Goal: Task Accomplishment & Management: Manage account settings

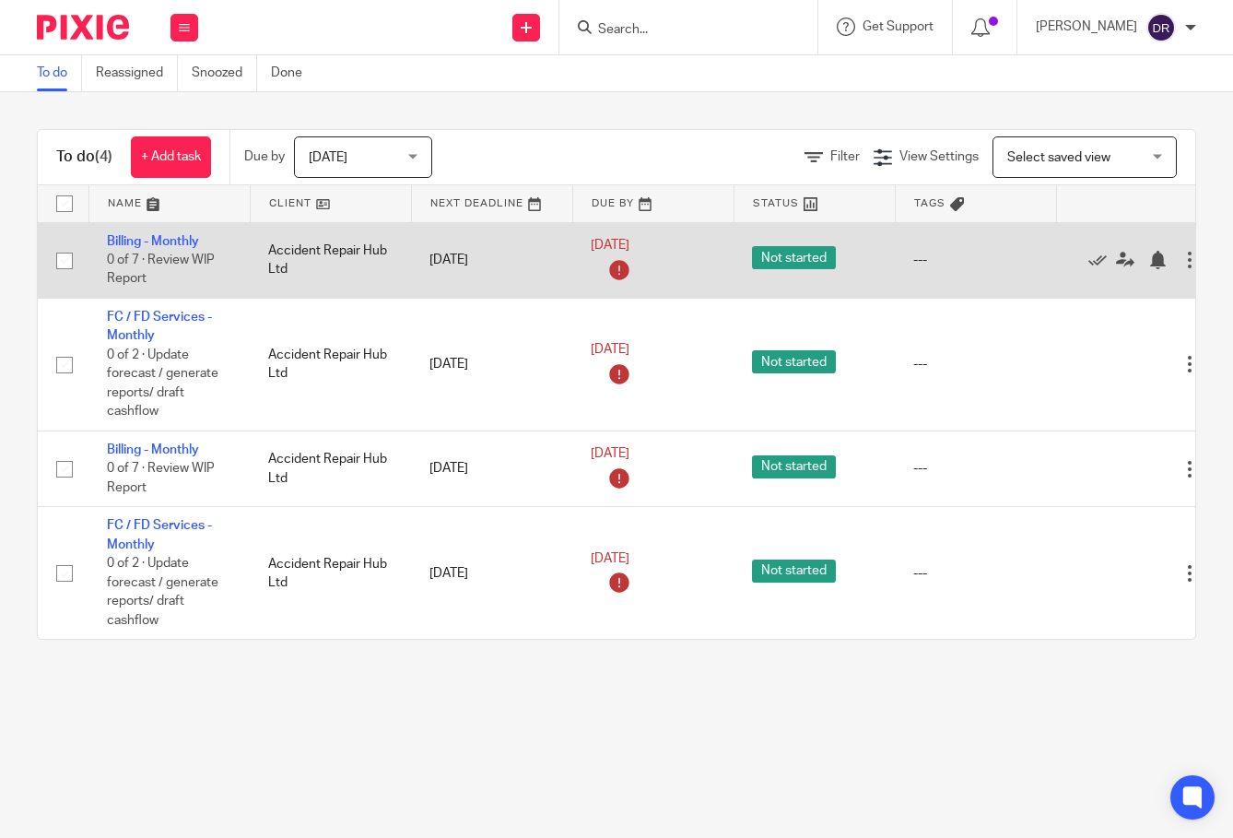
click at [66, 258] on input "checkbox" at bounding box center [64, 260] width 35 height 35
checkbox input "true"
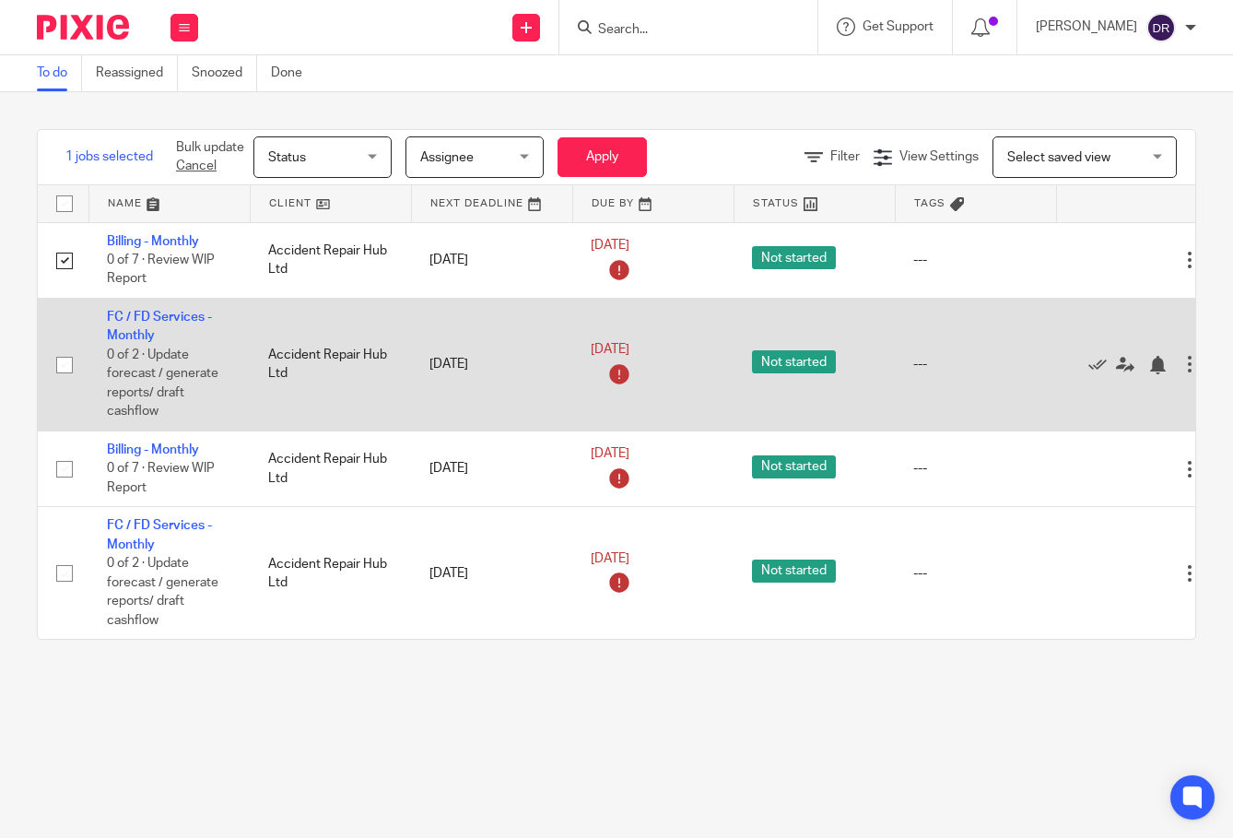
click at [59, 361] on input "checkbox" at bounding box center [64, 365] width 35 height 35
checkbox input "true"
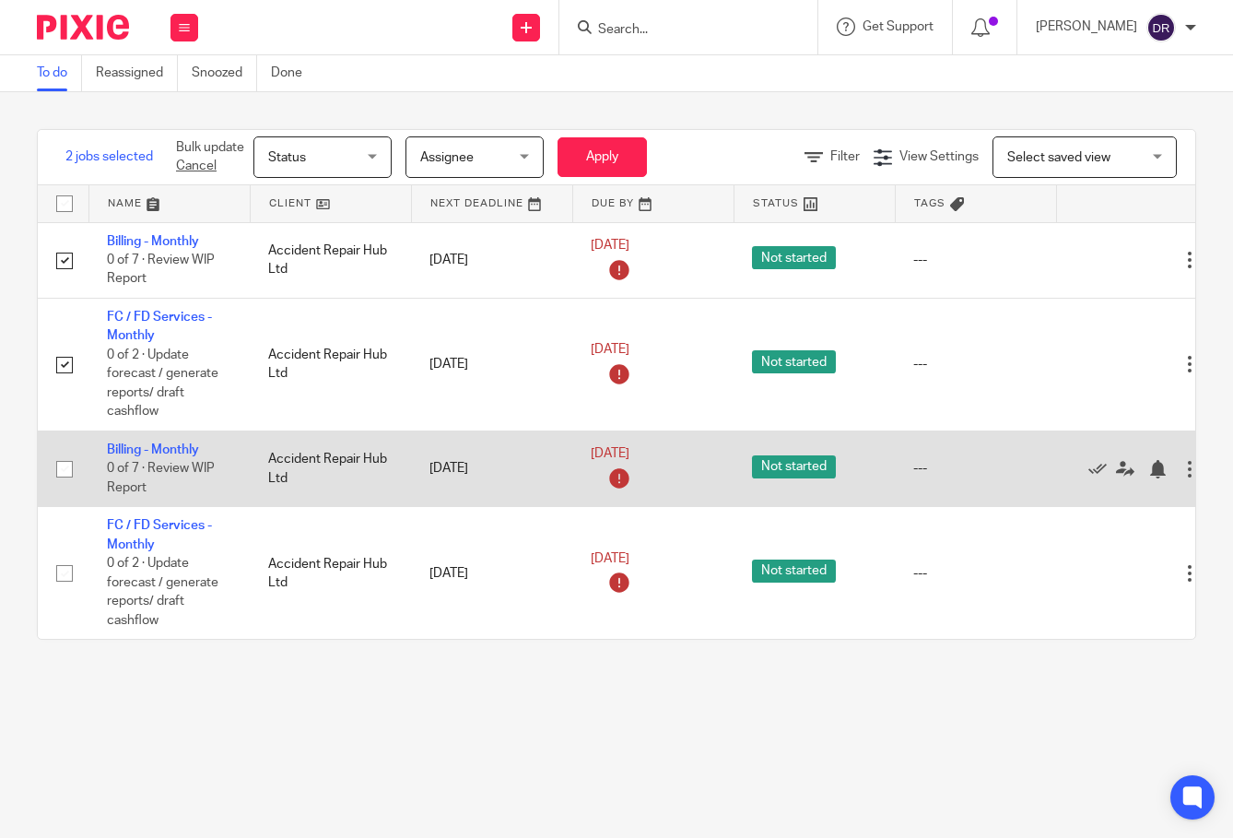
click at [60, 470] on input "checkbox" at bounding box center [64, 469] width 35 height 35
checkbox input "true"
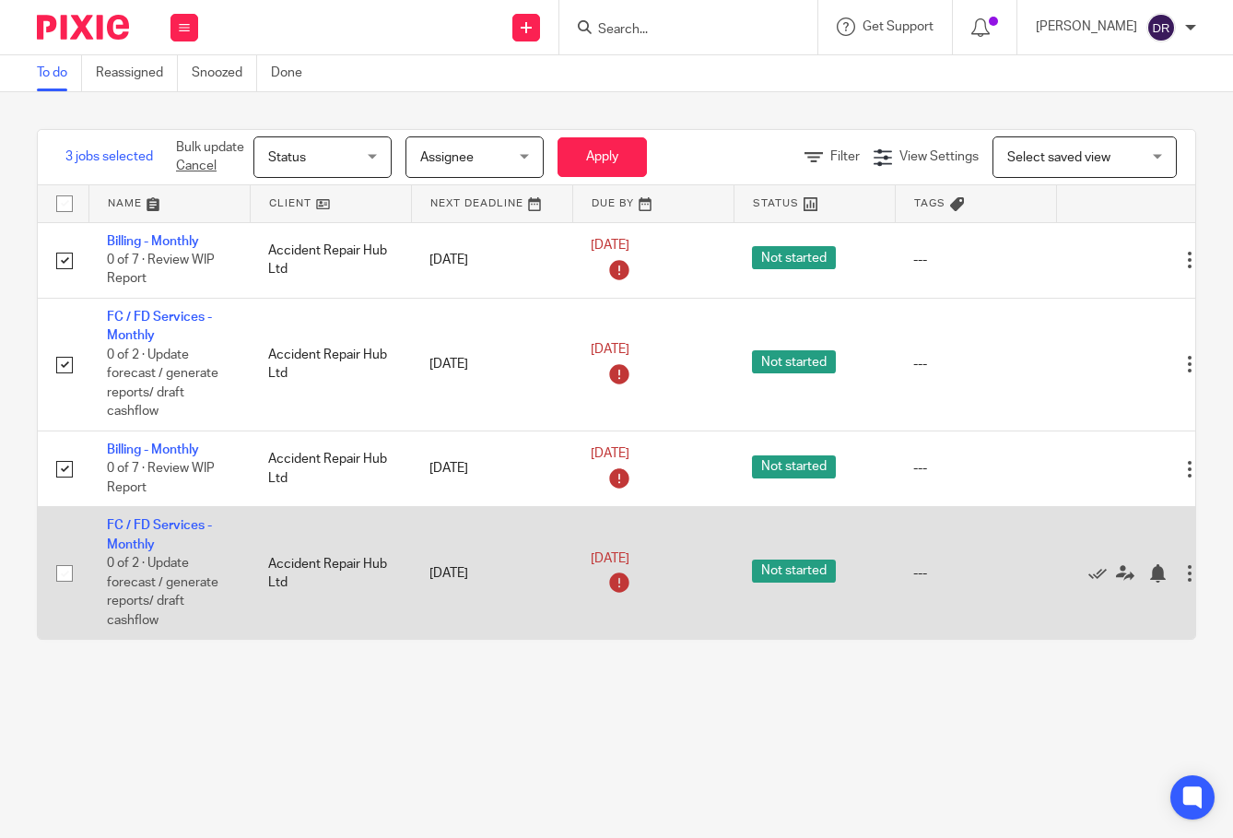
click at [66, 573] on input "checkbox" at bounding box center [64, 573] width 35 height 35
checkbox input "true"
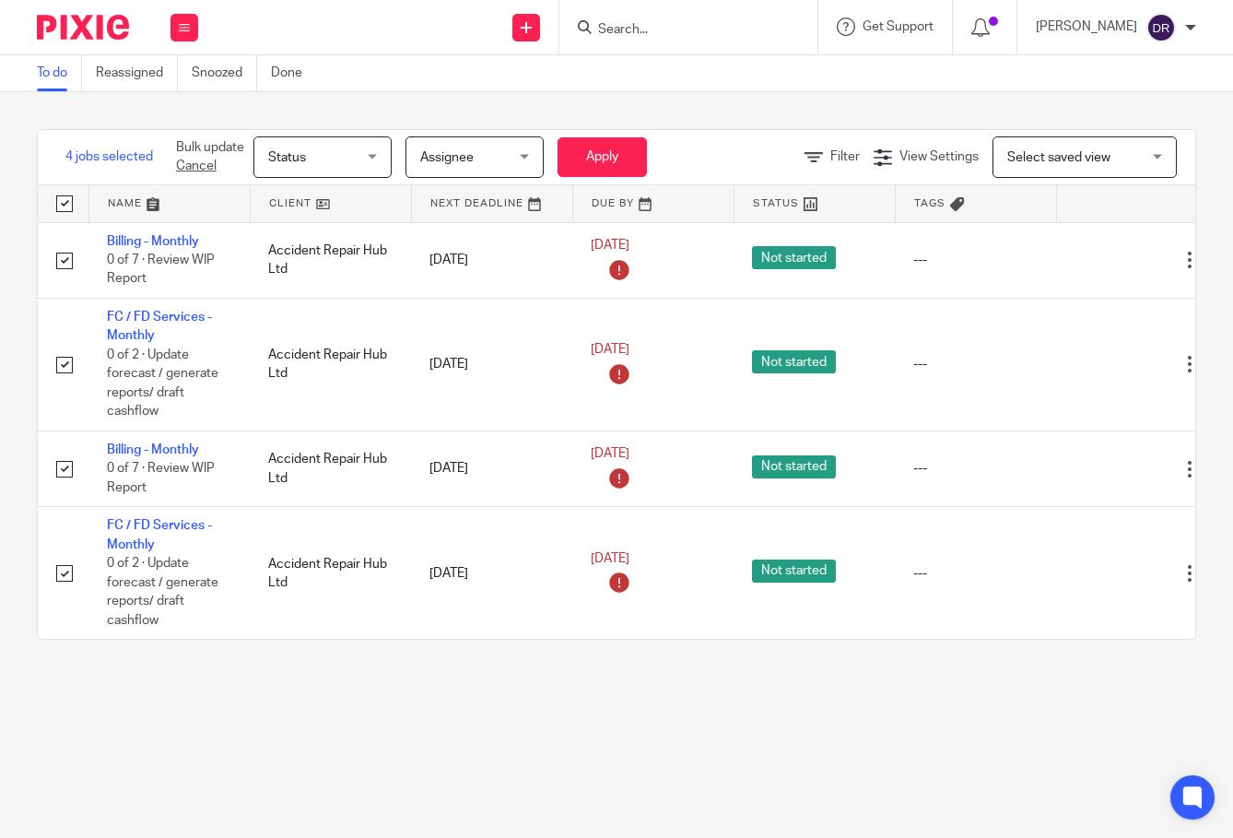
click at [298, 157] on span "Status" at bounding box center [287, 157] width 38 height 13
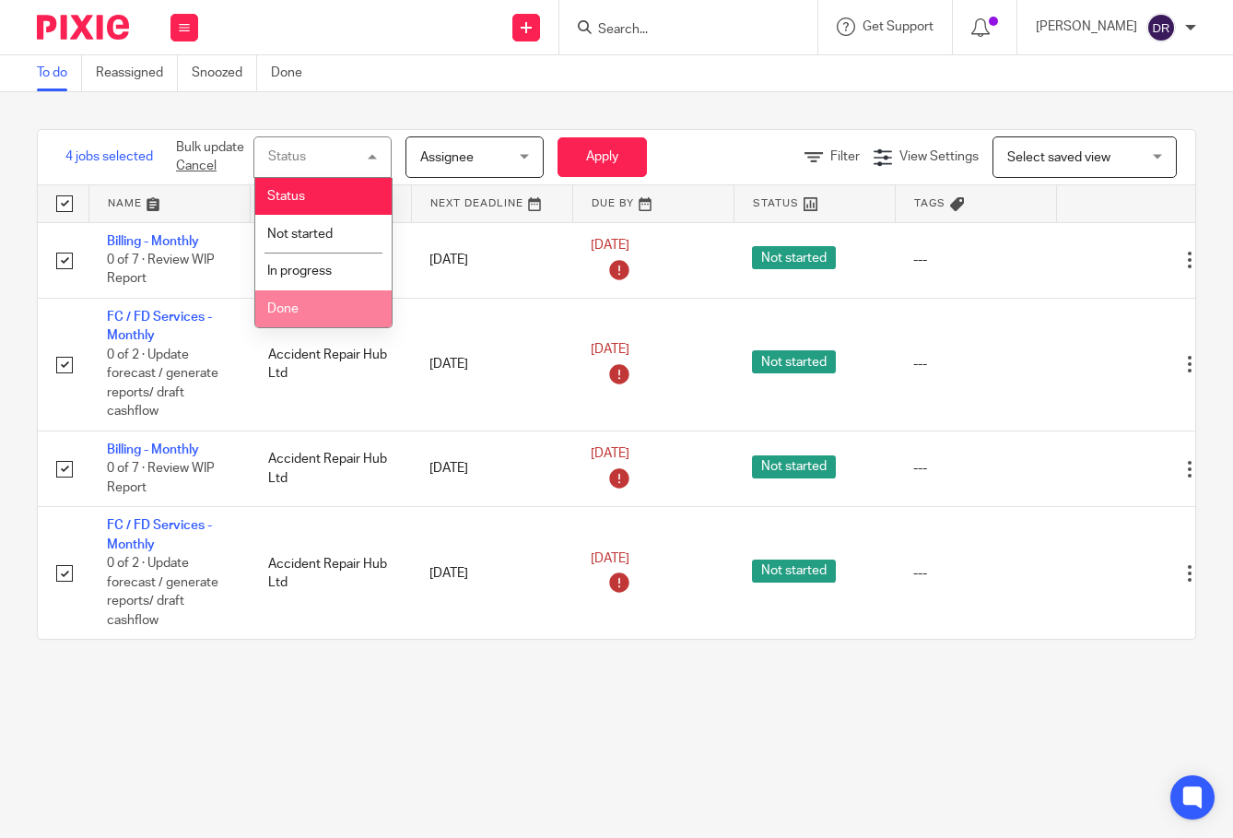
click at [325, 307] on li "Done" at bounding box center [323, 309] width 136 height 38
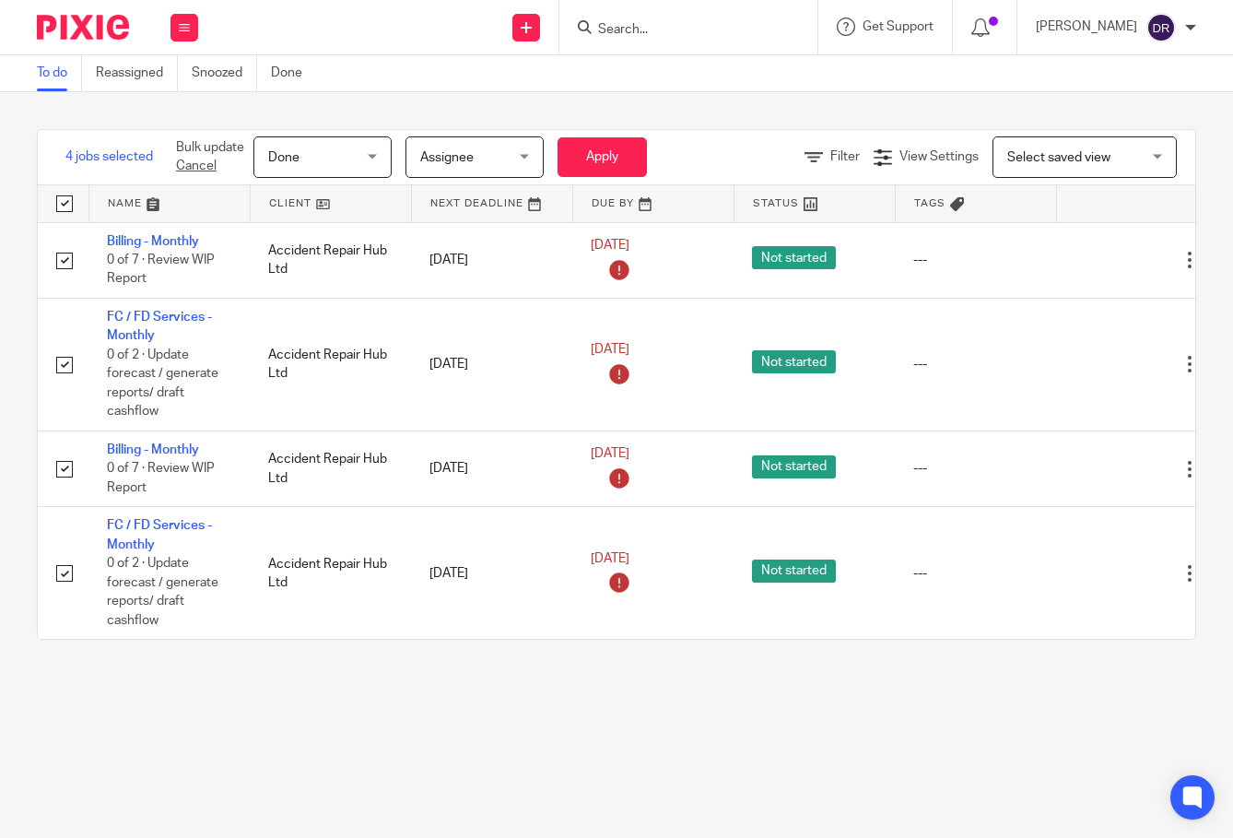
click at [332, 152] on span "Done" at bounding box center [317, 156] width 98 height 39
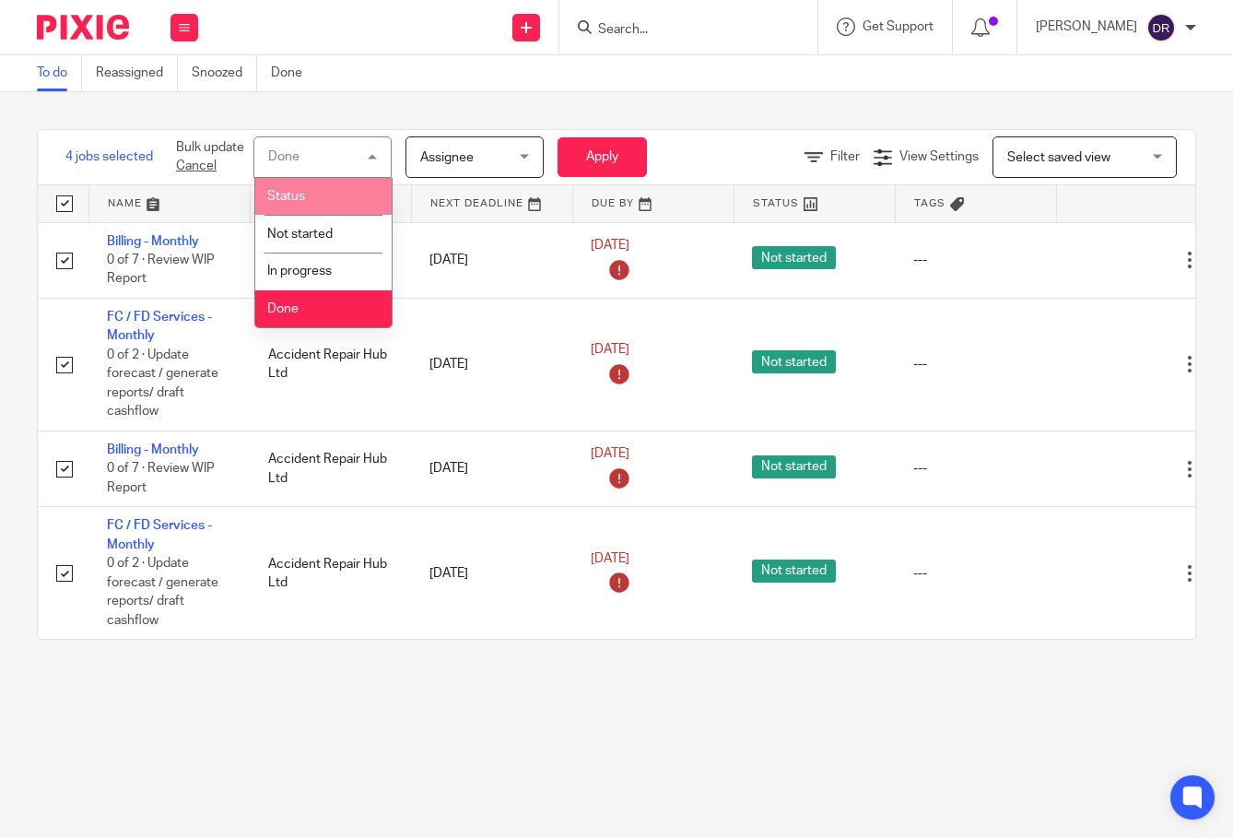
click at [359, 191] on li "Status" at bounding box center [323, 197] width 136 height 38
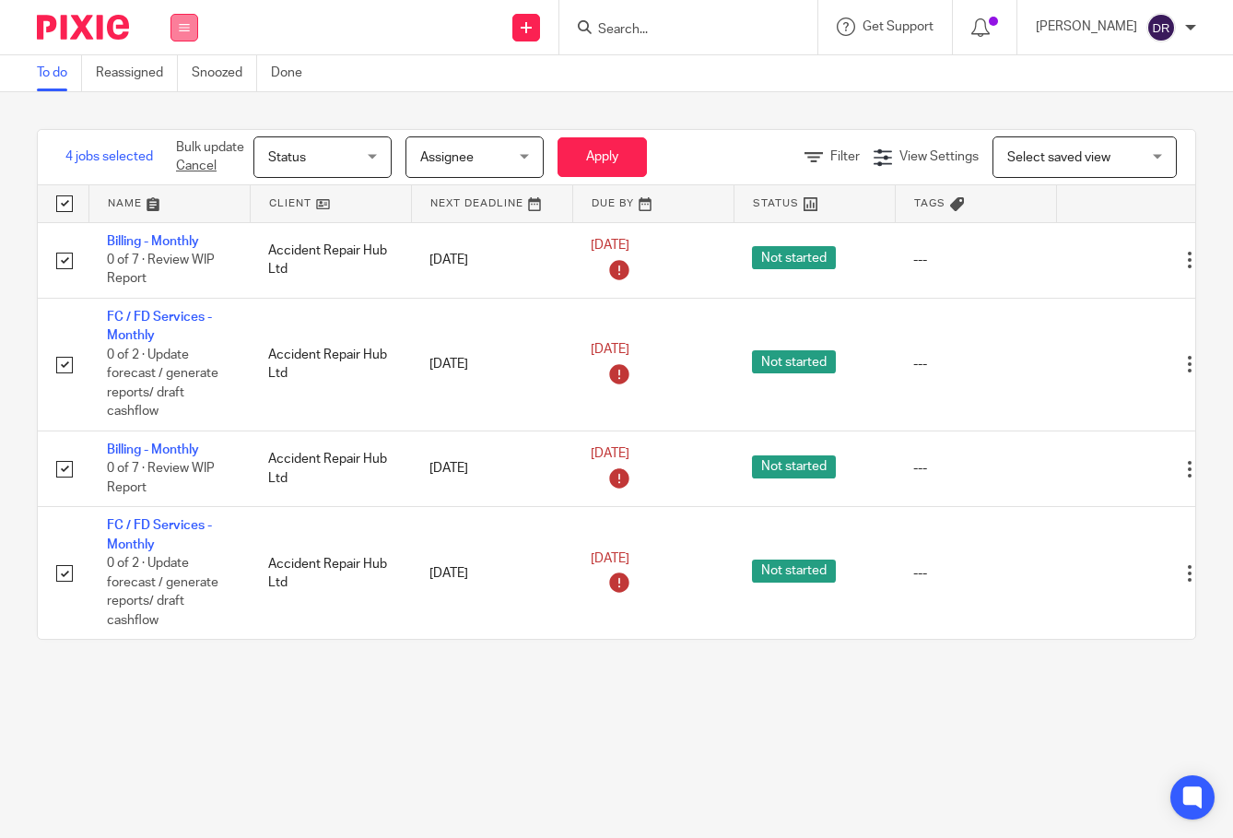
click at [190, 28] on button at bounding box center [185, 28] width 28 height 28
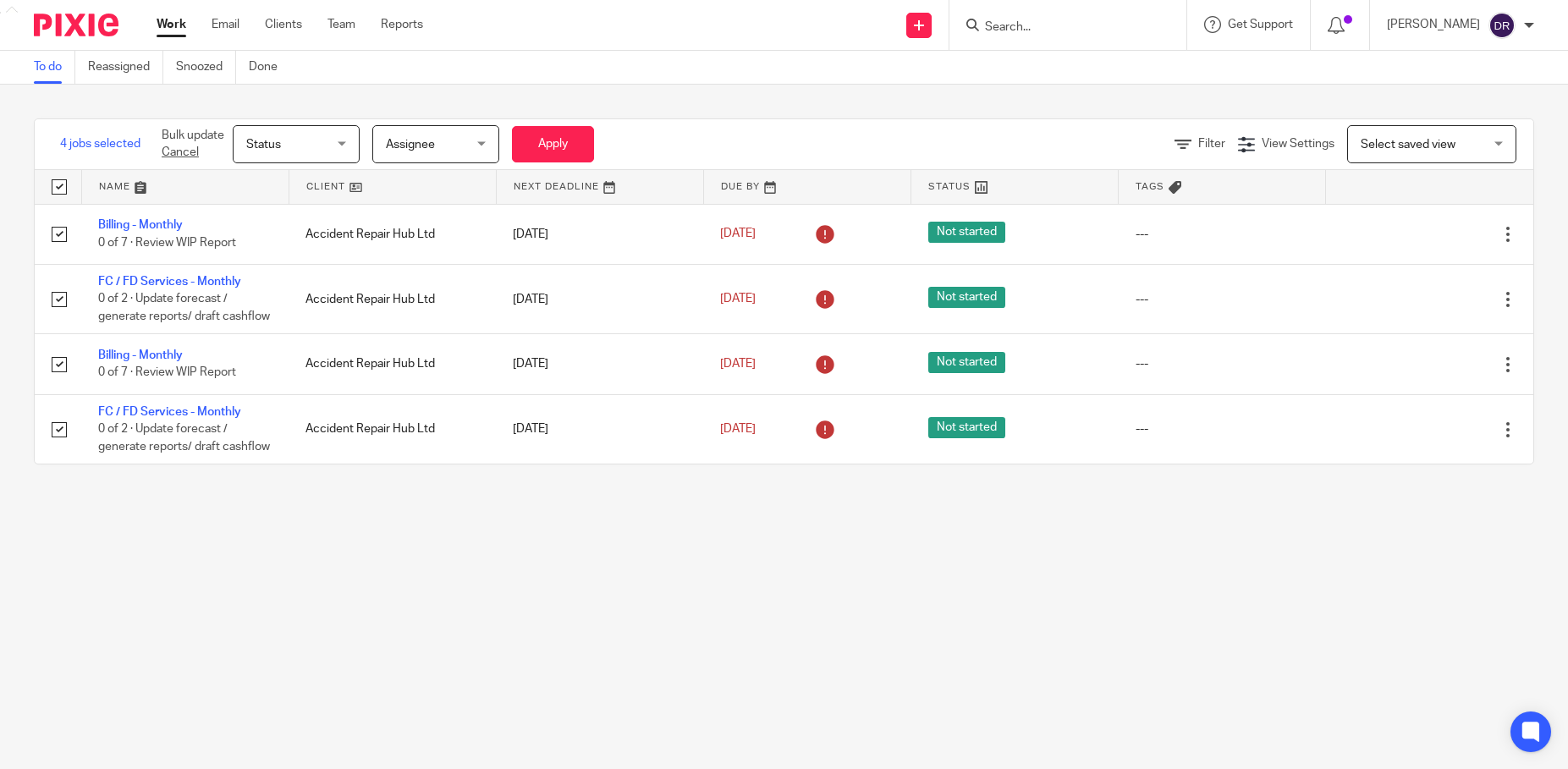
click at [190, 136] on p "Bulk update Cancel" at bounding box center [193, 144] width 62 height 35
click at [262, 139] on span "Status" at bounding box center [263, 144] width 35 height 12
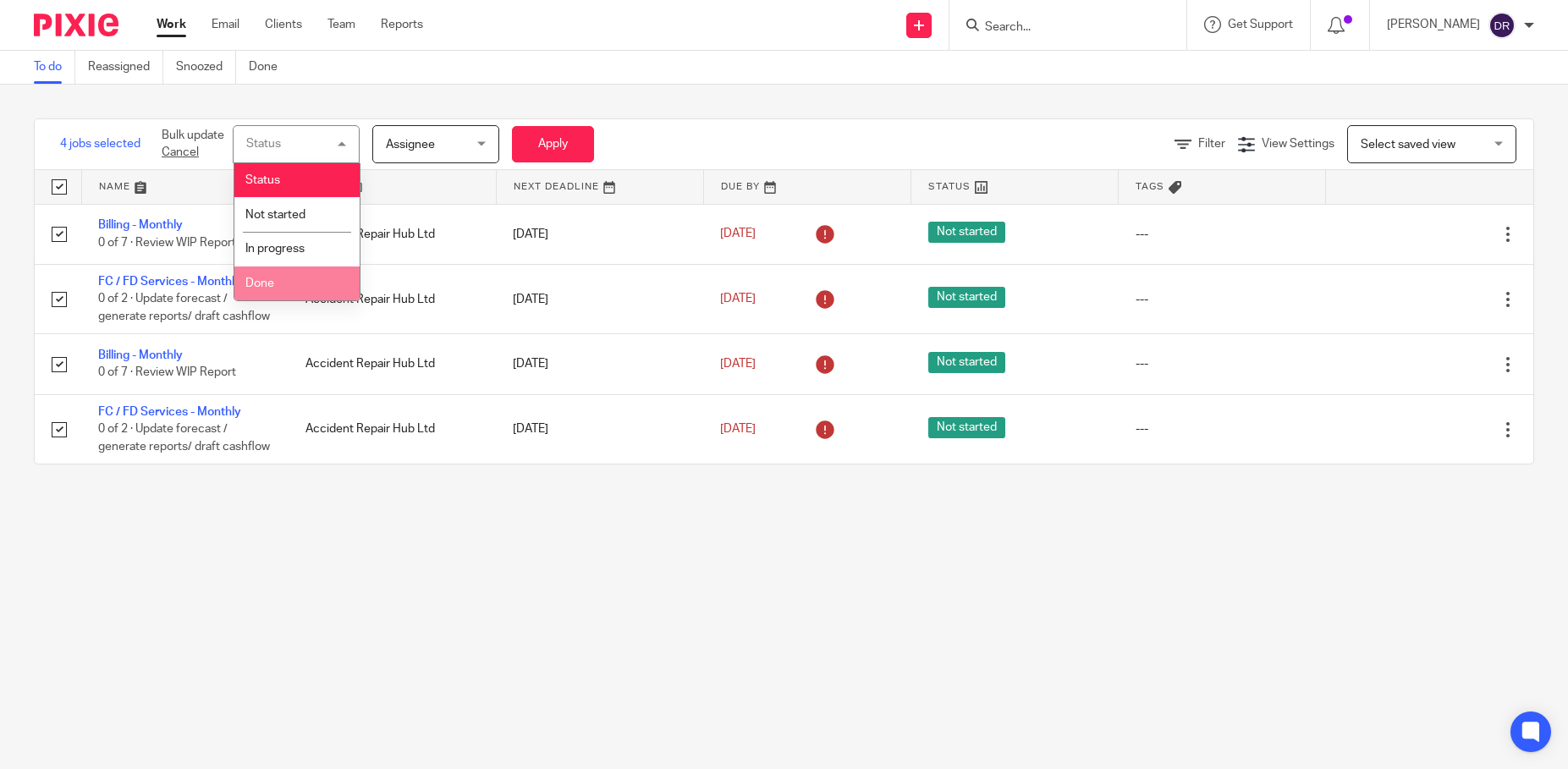
click at [278, 280] on li "Done" at bounding box center [297, 284] width 125 height 35
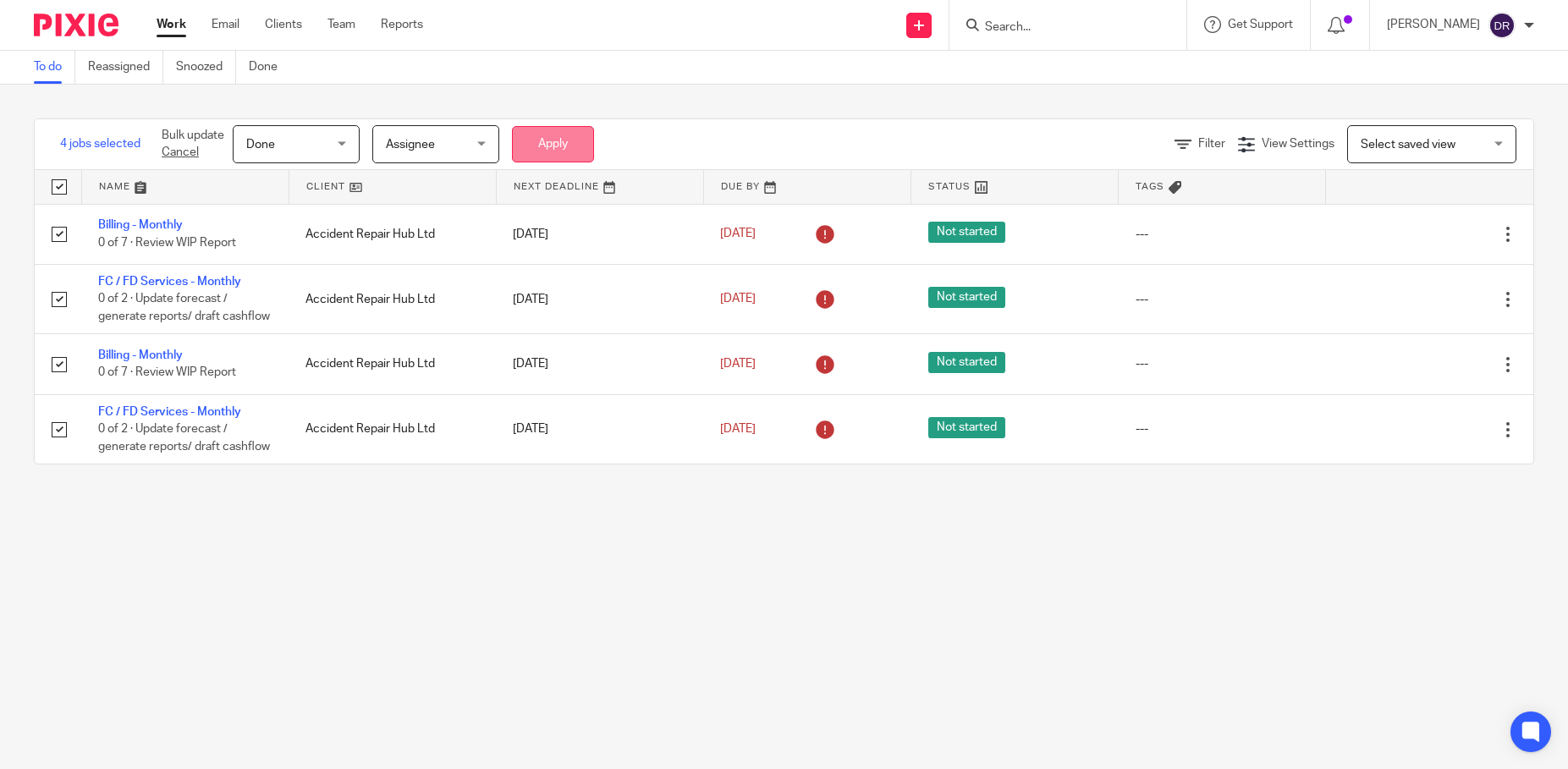
click at [572, 146] on button "Apply" at bounding box center [553, 144] width 82 height 37
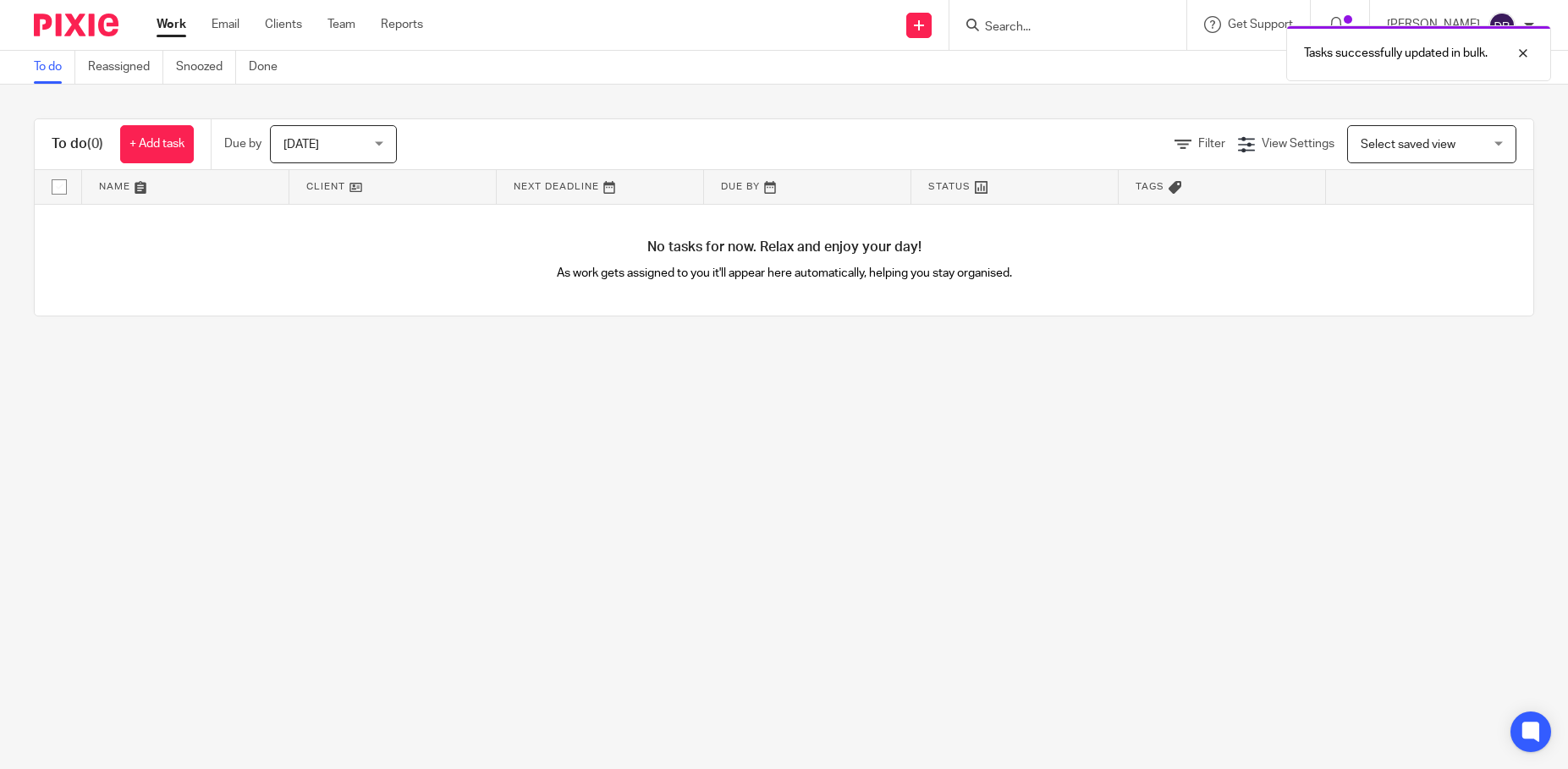
click at [308, 30] on ul "Work Email Clients Team Reports" at bounding box center [303, 25] width 292 height 17
click at [294, 28] on link "Clients" at bounding box center [284, 25] width 38 height 17
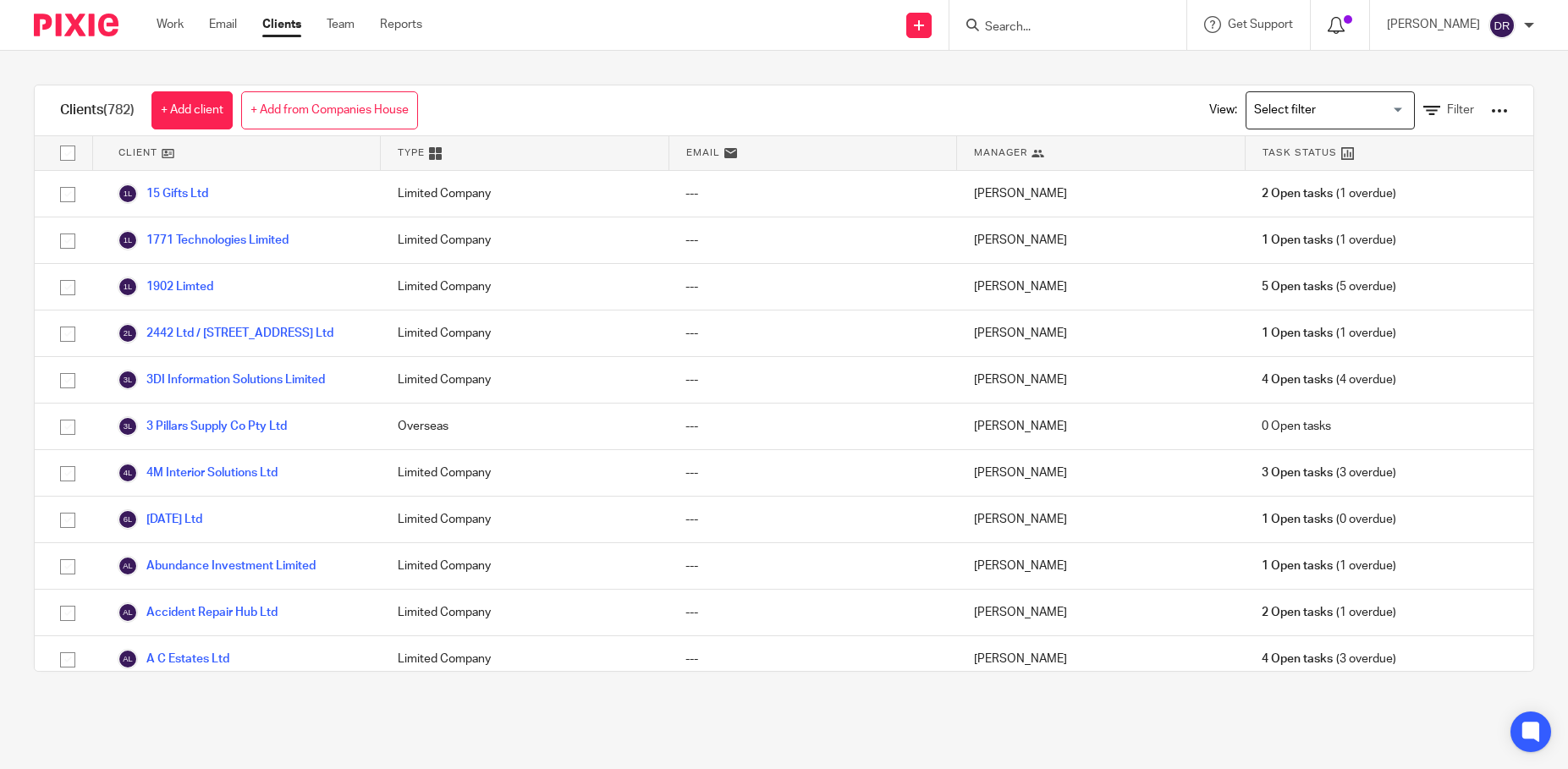
click at [1345, 32] on icon at bounding box center [1336, 25] width 17 height 17
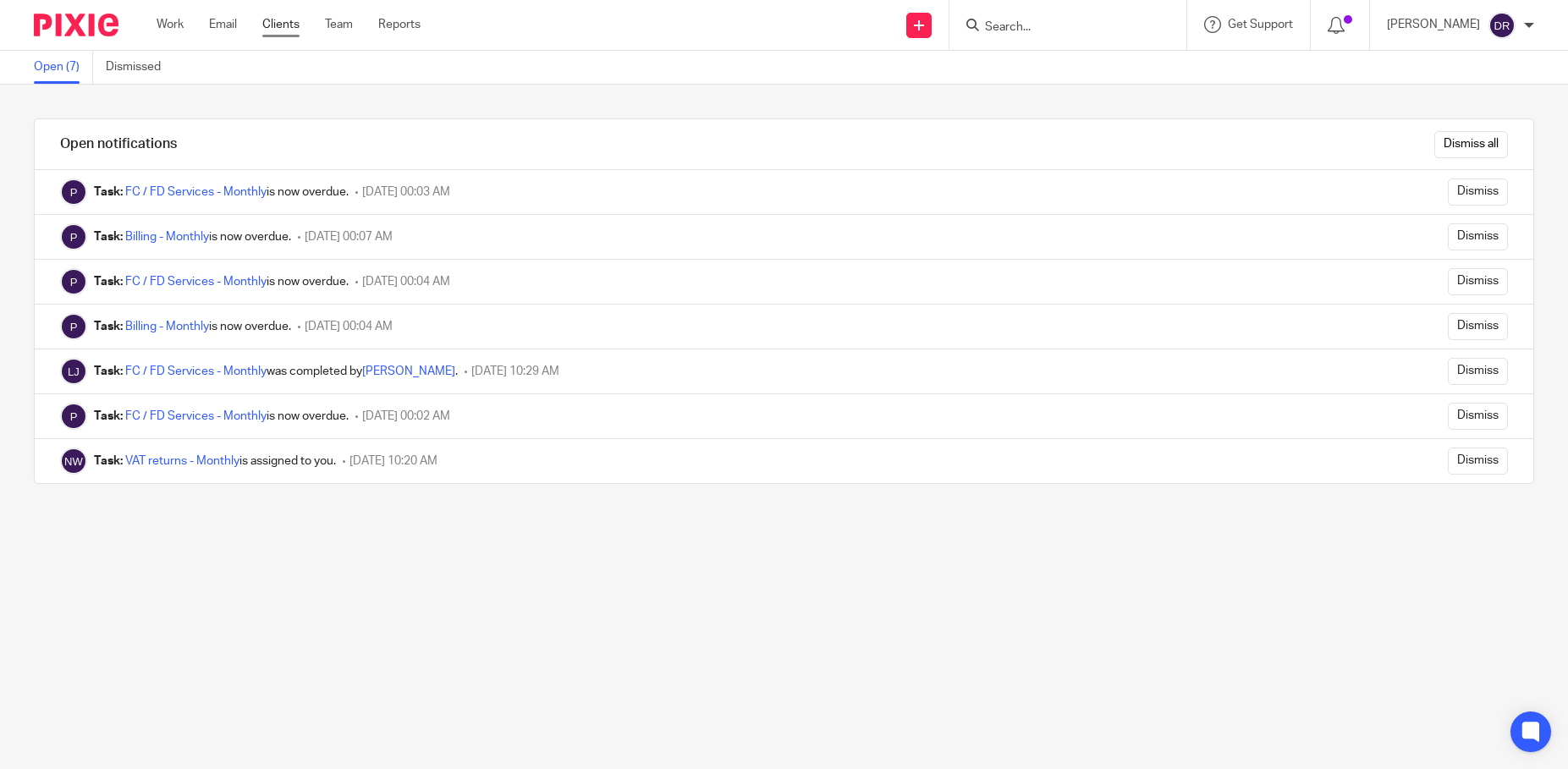
click at [281, 28] on link "Clients" at bounding box center [281, 25] width 38 height 17
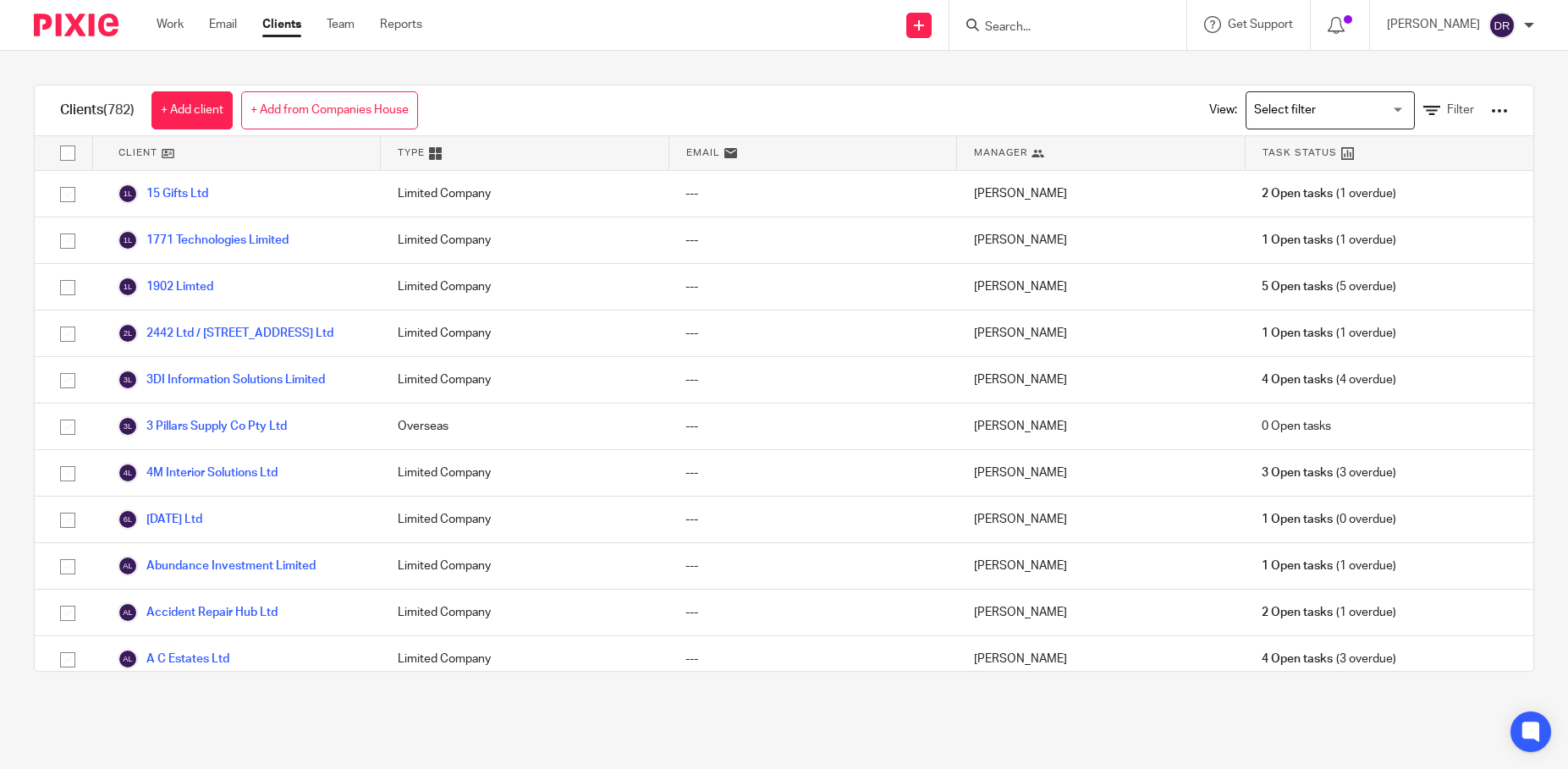
click at [1489, 112] on div "View: Loading... Filter" at bounding box center [1346, 110] width 375 height 50
click at [1483, 113] on div "View: Loading... Filter" at bounding box center [1346, 110] width 375 height 50
click at [1491, 108] on div at bounding box center [1499, 111] width 17 height 17
click at [1394, 195] on link "Export clients to CSV file" at bounding box center [1363, 200] width 235 height 26
